Goal: Task Accomplishment & Management: Use online tool/utility

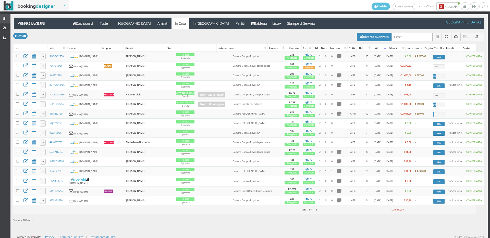
click at [0, 18] on link "Strutture" at bounding box center [5, 18] width 10 height 9
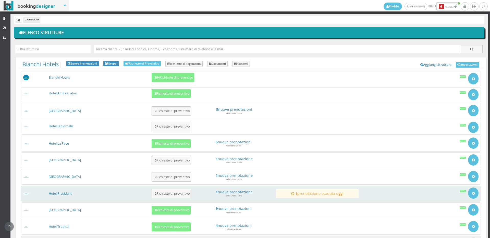
scroll to position [47, 0]
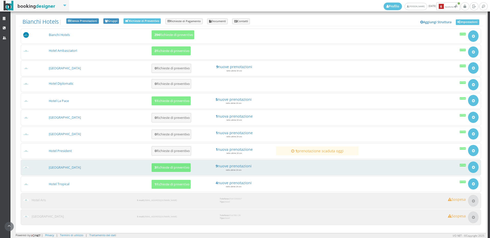
click at [158, 163] on div "Hotel Royal Inn 3 Richieste di preventivo 9 nuove prenotazioni nelle ultime 24 …" at bounding box center [251, 168] width 461 height 16
click at [147, 172] on div "Hotel Royal Inn 3 Richieste di preventivo Vedi Richieste da evadere 9 nuove pre…" at bounding box center [251, 168] width 461 height 16
click at [158, 168] on h5 "3 Richieste di preventivo" at bounding box center [171, 168] width 37 height 4
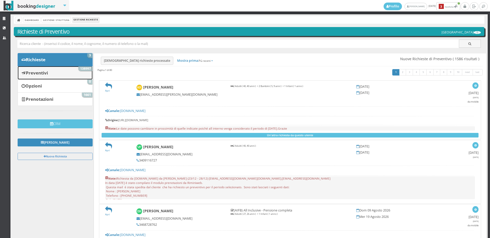
click at [64, 74] on link "Preventivi 138997" at bounding box center [55, 72] width 75 height 13
click at [76, 75] on link "Preventivi 138997" at bounding box center [55, 72] width 75 height 13
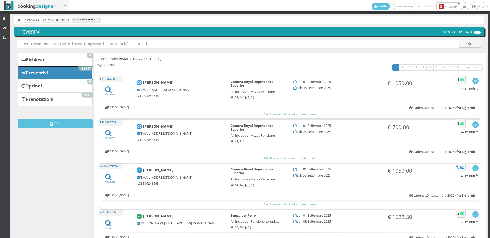
click at [58, 70] on link "Preventivi 138997" at bounding box center [55, 72] width 75 height 13
click at [0, 30] on link "CRM" at bounding box center [5, 27] width 10 height 9
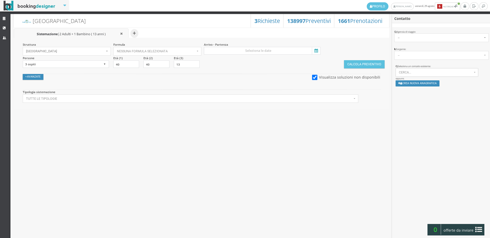
select select
click at [430, 72] on span "Cerca..." at bounding box center [436, 73] width 74 height 4
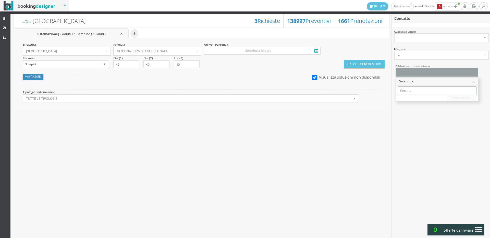
paste input "natynovac@libero.it"
type input "natynovac@libero.i"
click at [417, 100] on span "Natalia Novac | natynovac@libero.it Telef.: 3293546294" at bounding box center [456, 99] width 103 height 4
select select "326fc22184d311f0bcd50aeaebb5e02f"
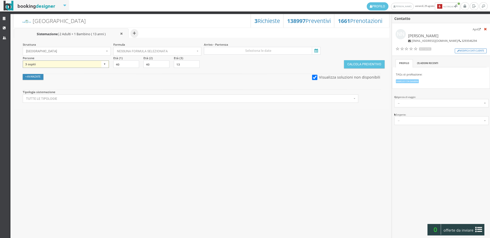
click at [65, 67] on select "1 ospite 2 ospiti 3 ospiti 4 ospiti 5 ospiti 6 ospiti 7 ospiti 8 ospiti 9 ospit…" at bounding box center [66, 65] width 86 height 8
select select "2"
click at [23, 61] on select "1 ospite 2 ospiti 3 ospiti 4 ospiti 5 ospiti 6 ospiti 7 ospiti 8 ospiti 9 ospit…" at bounding box center [66, 65] width 86 height 8
drag, startPoint x: 155, startPoint y: 64, endPoint x: 139, endPoint y: 65, distance: 15.9
click at [139, 65] on div "Struttura Hotel Royal Inn × Seleziona Bianchi Hotels Bianchi Hotels Hotel Ambas…" at bounding box center [202, 74] width 376 height 72
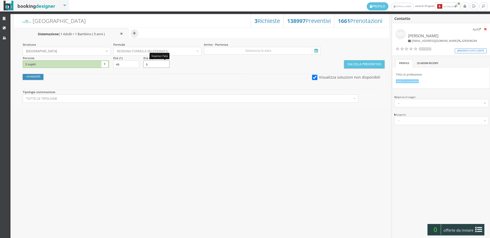
type input "5"
click at [280, 47] on section "Arrivo - Partenza" at bounding box center [263, 48] width 121 height 12
click at [278, 51] on input at bounding box center [262, 51] width 117 height 8
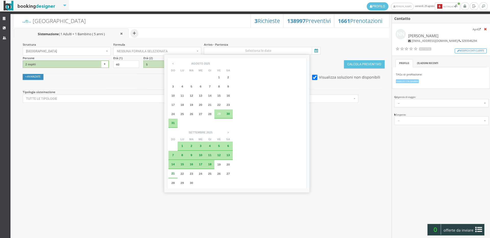
click at [224, 142] on div "5" at bounding box center [219, 146] width 9 height 9
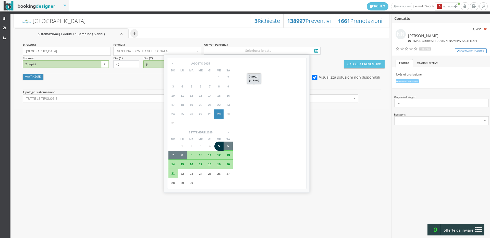
click at [184, 154] on div "8" at bounding box center [182, 155] width 4 height 3
type input "05 set 2025 - 08 set 2025"
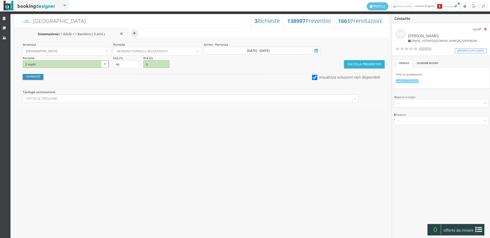
click at [369, 62] on button "Calcola Preventivo" at bounding box center [364, 64] width 40 height 8
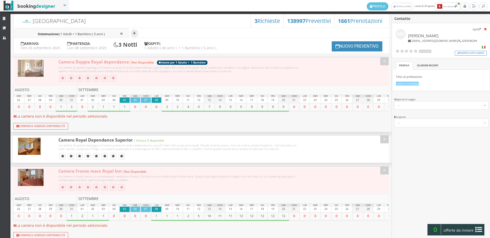
click at [54, 31] on li "Sistemazione | 1 Adulti + 1 Bambino ( 5 anni )" at bounding box center [71, 33] width 115 height 10
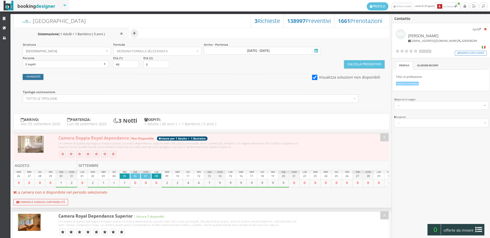
click at [33, 74] on button "Avanzate" at bounding box center [33, 77] width 21 height 6
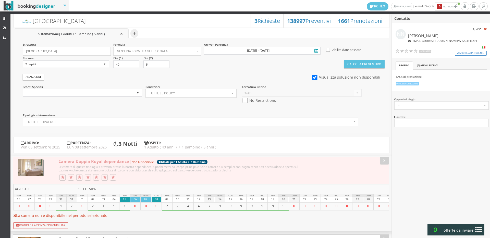
drag, startPoint x: 240, startPoint y: 103, endPoint x: 249, endPoint y: 100, distance: 9.9
click at [241, 101] on div "Forzatura Listino Tutti Listino Bianchi Hotels - RY LISTINO AGENZIA SINFERIE No…" at bounding box center [302, 96] width 126 height 23
click at [247, 100] on input "checkbox" at bounding box center [245, 100] width 6 height 5
checkbox input "true"
click at [361, 64] on button "Calcola Preventivo" at bounding box center [364, 64] width 40 height 8
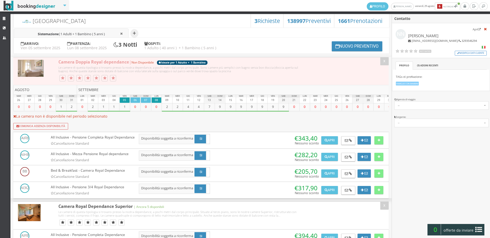
scroll to position [28, 0]
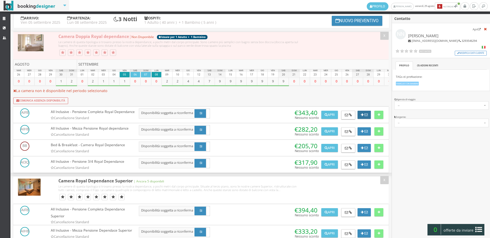
drag, startPoint x: 370, startPoint y: 115, endPoint x: 378, endPoint y: 117, distance: 8.2
click at [370, 115] on button at bounding box center [364, 115] width 13 height 8
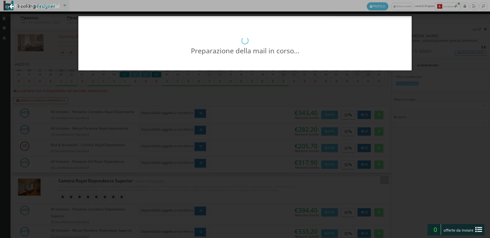
click at [378, 117] on div "Preparazione della mail in corso..." at bounding box center [245, 119] width 490 height 238
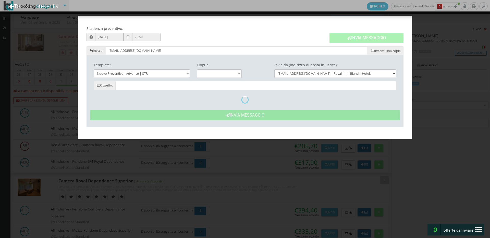
type input "Nuovo Preventivo - Natalia Novac dal 05/09/2025 al 08/09/2025"
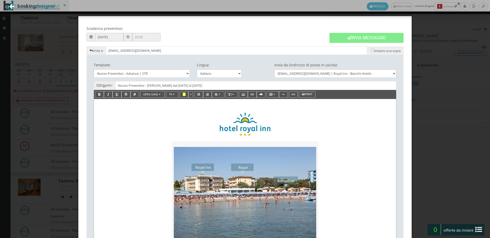
click at [62, 5] on link "Torna ai preventivi" at bounding box center [34, 5] width 64 height 21
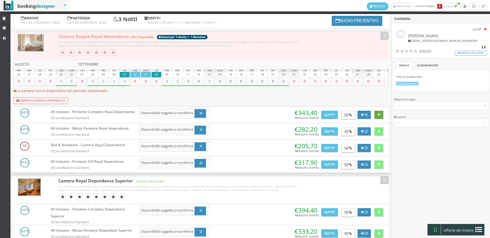
click at [378, 115] on icon at bounding box center [379, 114] width 3 height 3
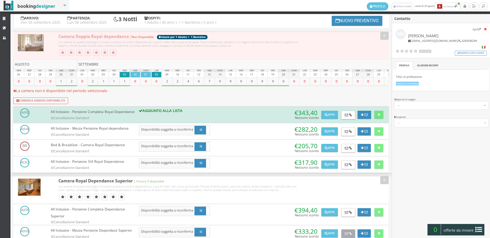
scroll to position [142, 0]
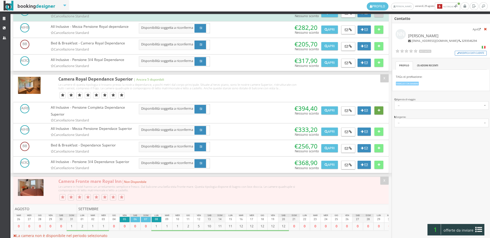
click at [377, 115] on button at bounding box center [379, 110] width 9 height 8
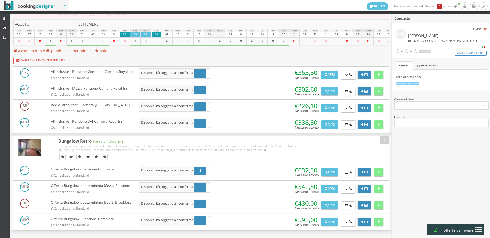
scroll to position [911, 0]
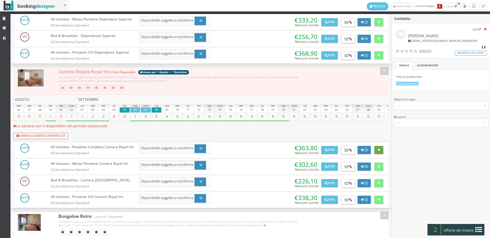
click at [380, 154] on button at bounding box center [379, 150] width 9 height 8
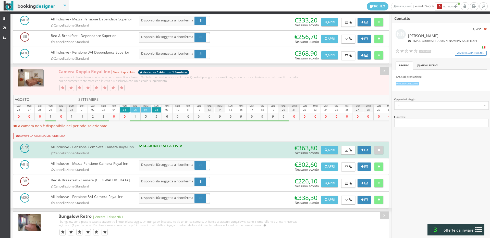
click at [471, 224] on div "Contatto Apri Natalia Novac natynovac@libero.it / 3293546294 Not Rated Modifica…" at bounding box center [441, 132] width 98 height 236
click at [479, 231] on icon at bounding box center [479, 230] width 7 height 8
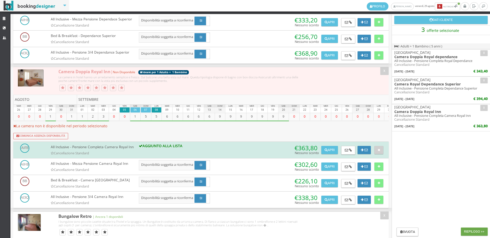
click at [479, 231] on button "Riepilogo >>" at bounding box center [474, 232] width 27 height 8
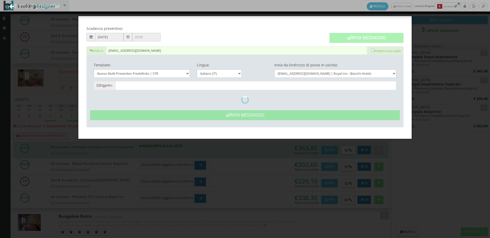
click at [371, 39] on button "Invia Messaggio" at bounding box center [367, 38] width 74 height 10
type input "Nuovo Preventivo - Natalia Novac dal 05/09/2025 al 08/09/2025"
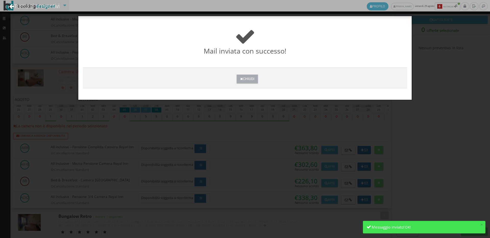
click at [248, 81] on button "Chiudi" at bounding box center [247, 79] width 21 height 9
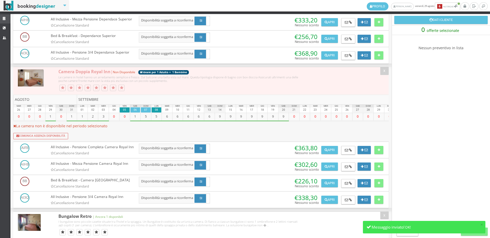
click at [0, 18] on link "Strutture" at bounding box center [5, 18] width 10 height 9
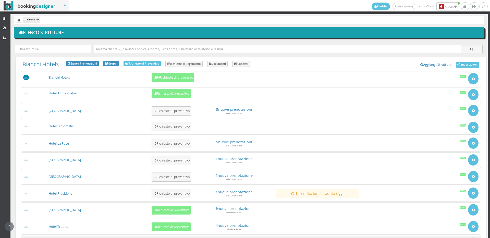
scroll to position [47, 0]
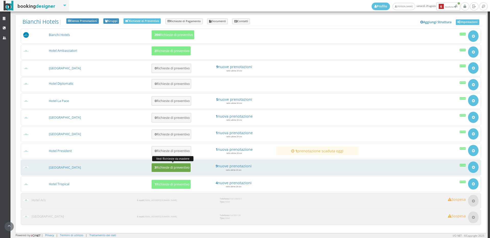
click at [172, 169] on h5 "3 Richieste di preventivo" at bounding box center [171, 168] width 37 height 4
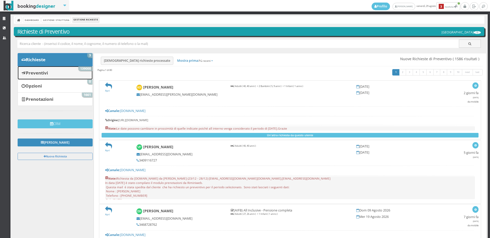
click at [56, 76] on link "Preventivi 139000" at bounding box center [55, 72] width 75 height 13
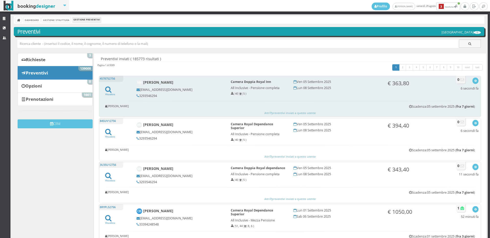
click at [139, 94] on div "[PERSON_NAME] [EMAIL_ADDRESS][DOMAIN_NAME] 3293546294" at bounding box center [180, 89] width 94 height 23
click at [474, 79] on div "button" at bounding box center [475, 81] width 3 height 4
click at [453, 104] on link "Visualizza sul sito" at bounding box center [459, 106] width 40 height 6
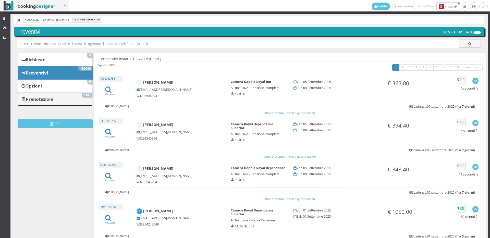
click at [70, 97] on link "Prenotazioni 1661" at bounding box center [55, 98] width 75 height 13
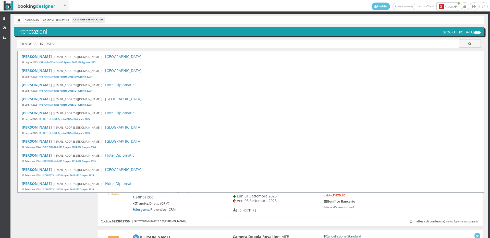
type input "[DEMOGRAPHIC_DATA]"
